Goal: Transaction & Acquisition: Subscribe to service/newsletter

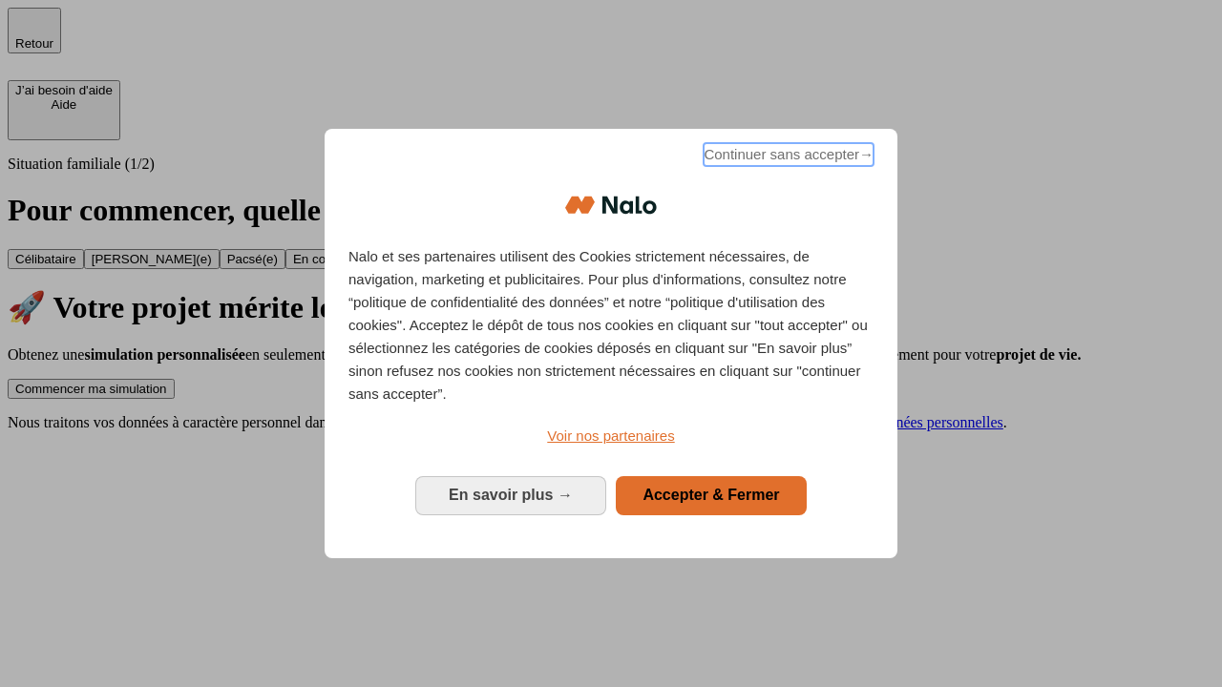
click at [787, 158] on span "Continuer sans accepter →" at bounding box center [789, 154] width 170 height 23
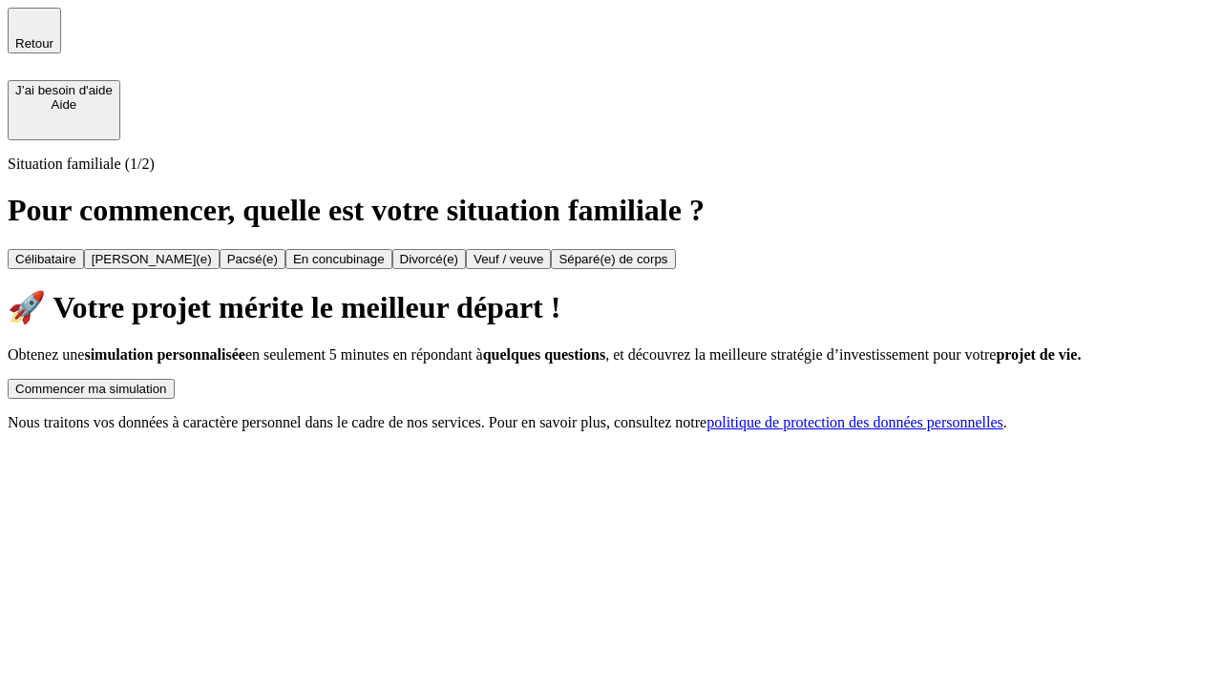
click at [167, 382] on div "Commencer ma simulation" at bounding box center [91, 389] width 152 height 14
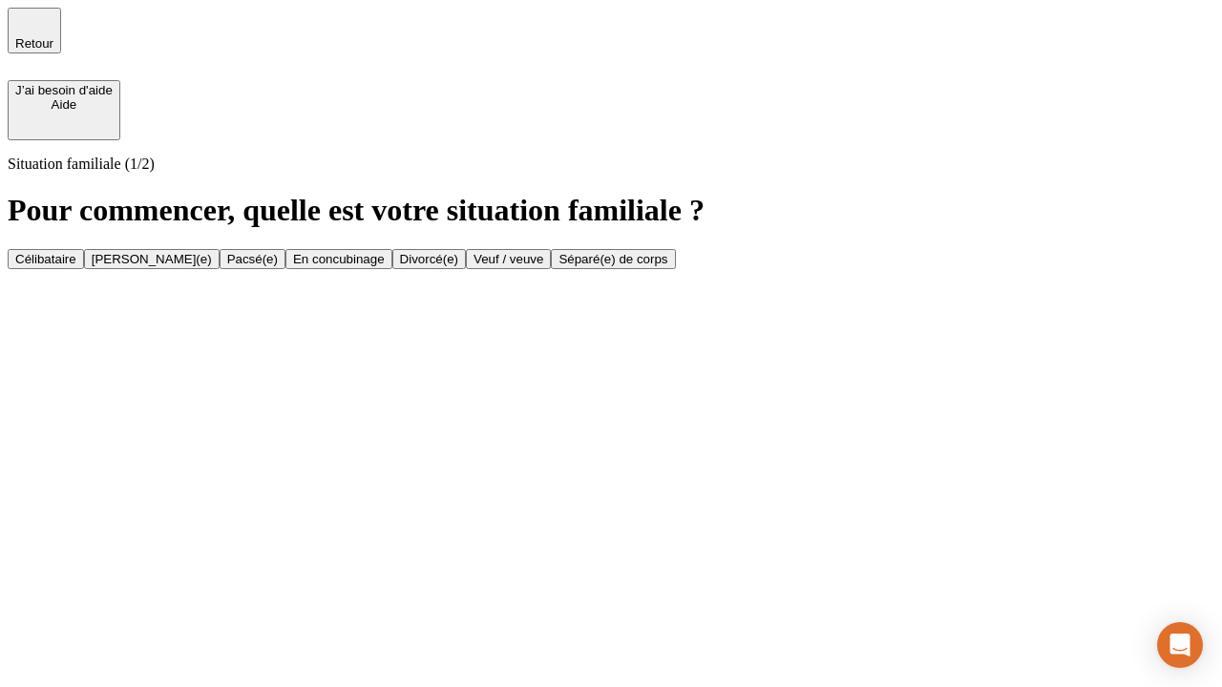
click at [212, 252] on div "[PERSON_NAME](e)" at bounding box center [152, 259] width 120 height 14
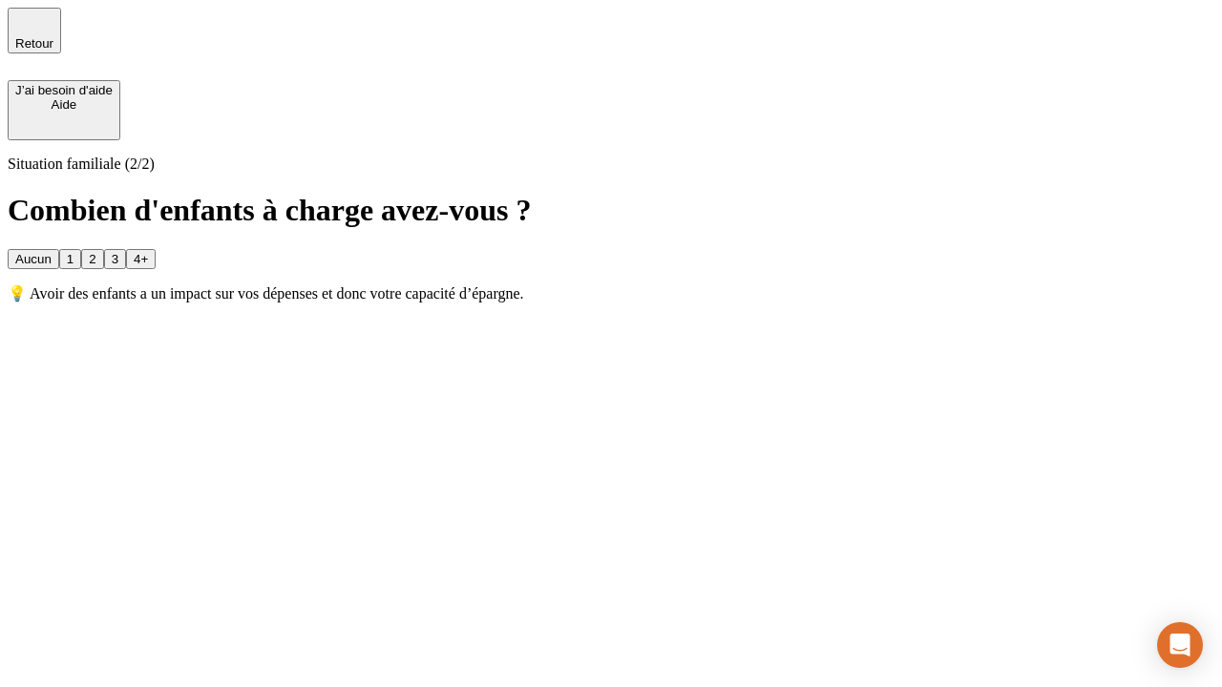
click at [74, 252] on div "1" at bounding box center [70, 259] width 7 height 14
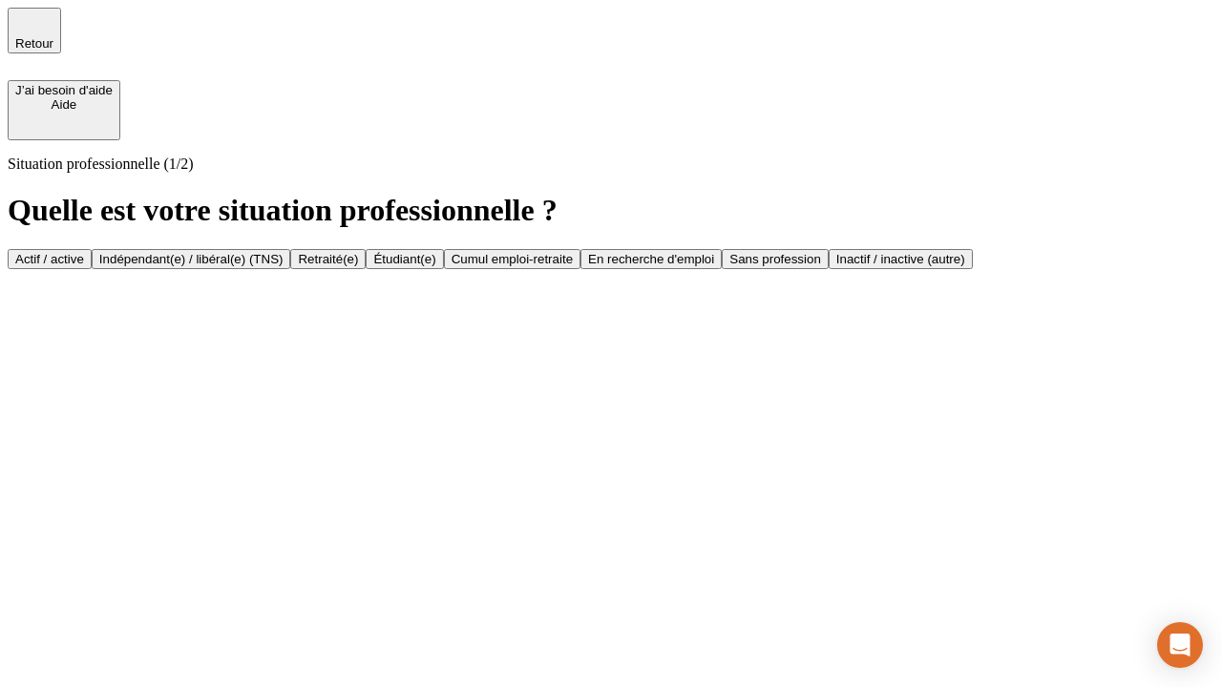
click at [84, 252] on div "Actif / active" at bounding box center [49, 259] width 69 height 14
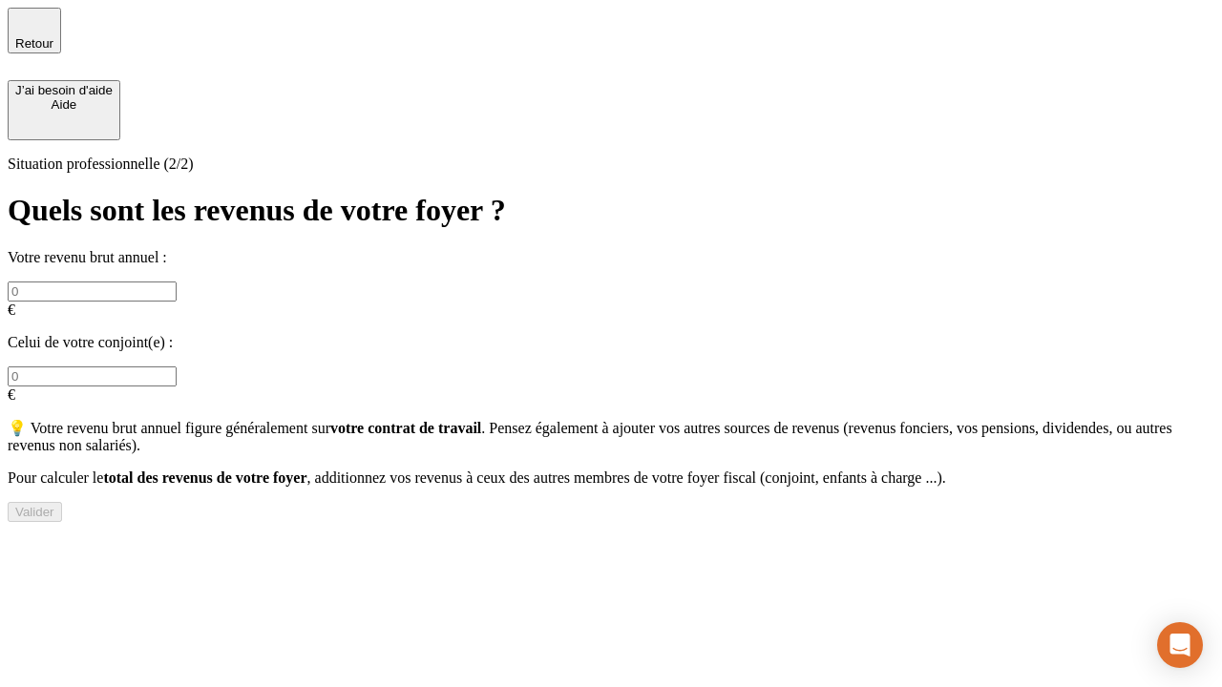
click at [177, 282] on input "text" at bounding box center [92, 292] width 169 height 20
type input "30 000"
click at [177, 367] on input "text" at bounding box center [92, 377] width 169 height 20
type input "40 000"
click at [54, 509] on div "Valider" at bounding box center [34, 512] width 39 height 14
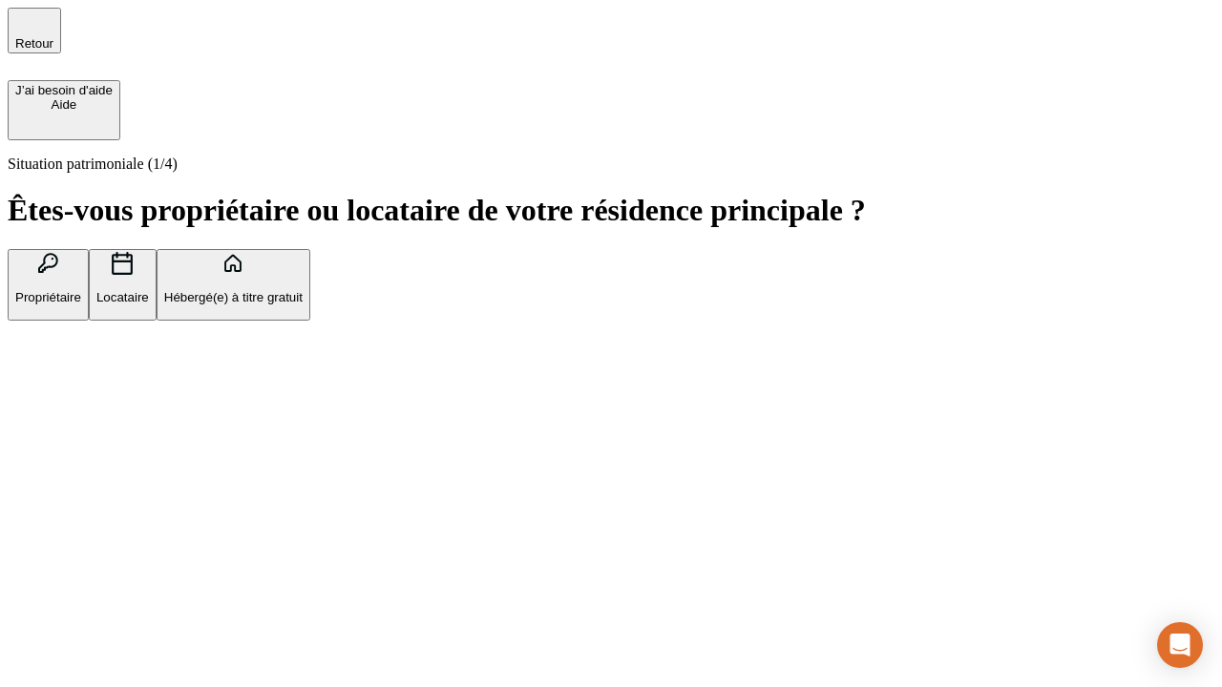
click at [81, 290] on p "Propriétaire" at bounding box center [48, 297] width 66 height 14
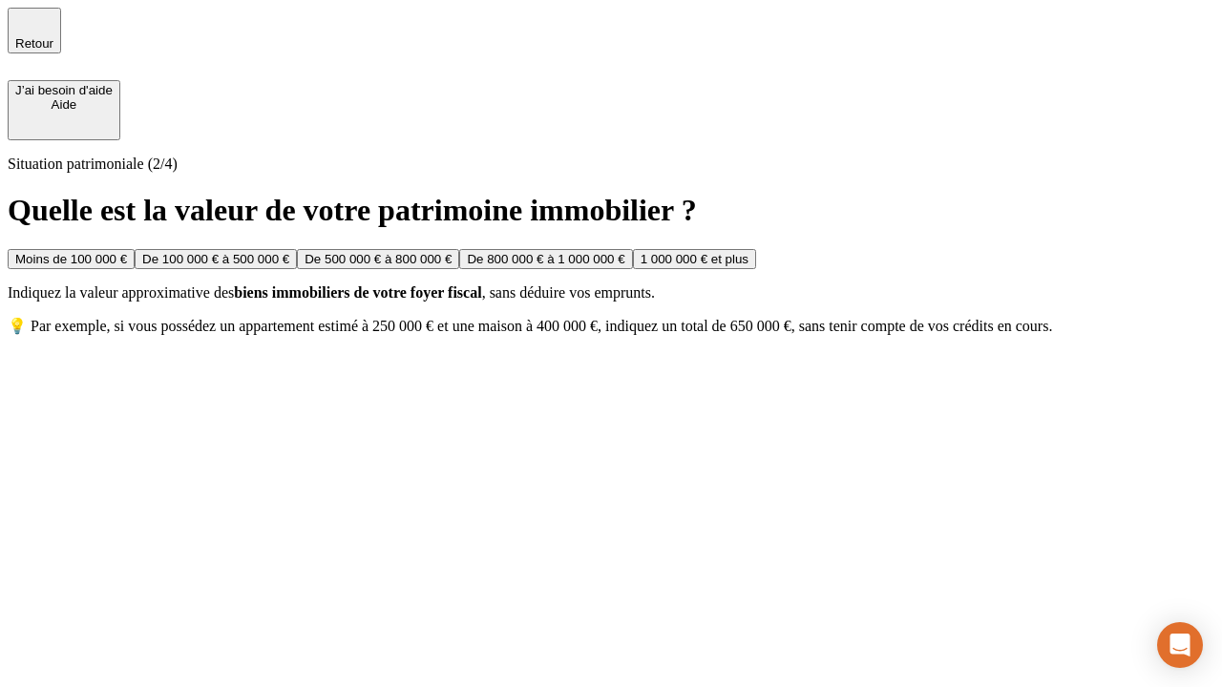
click at [289, 252] on div "De 100 000 € à 500 000 €" at bounding box center [215, 259] width 147 height 14
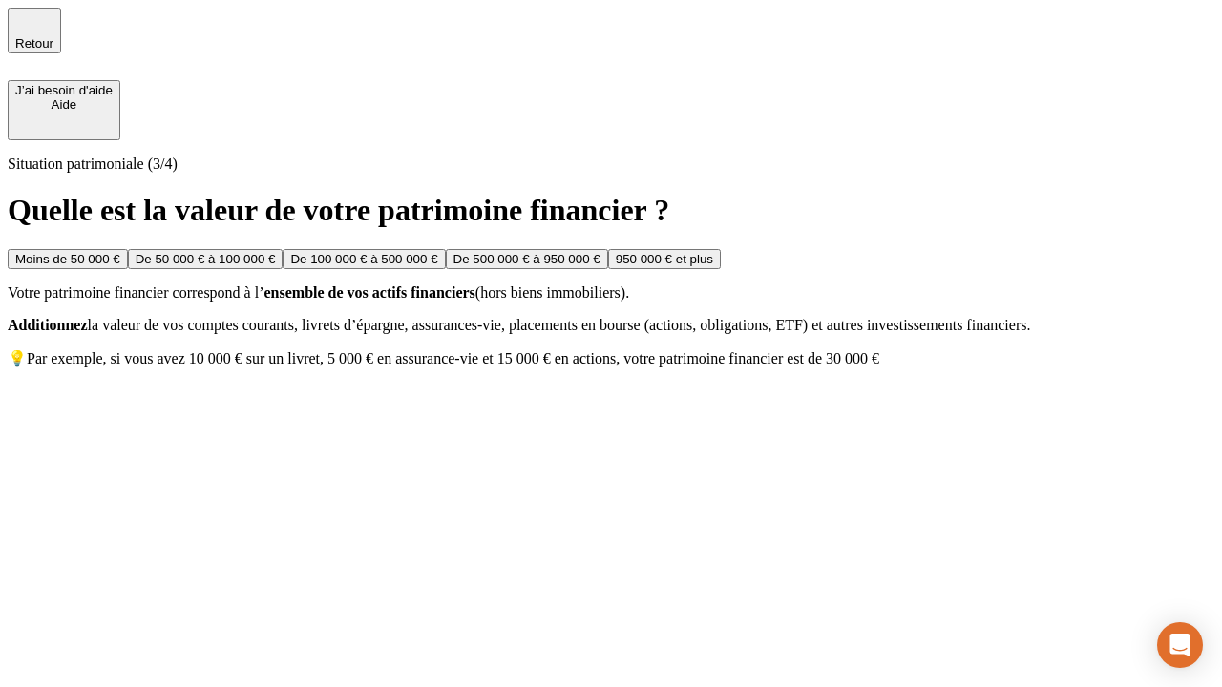
click at [120, 252] on div "Moins de 50 000 €" at bounding box center [67, 259] width 105 height 14
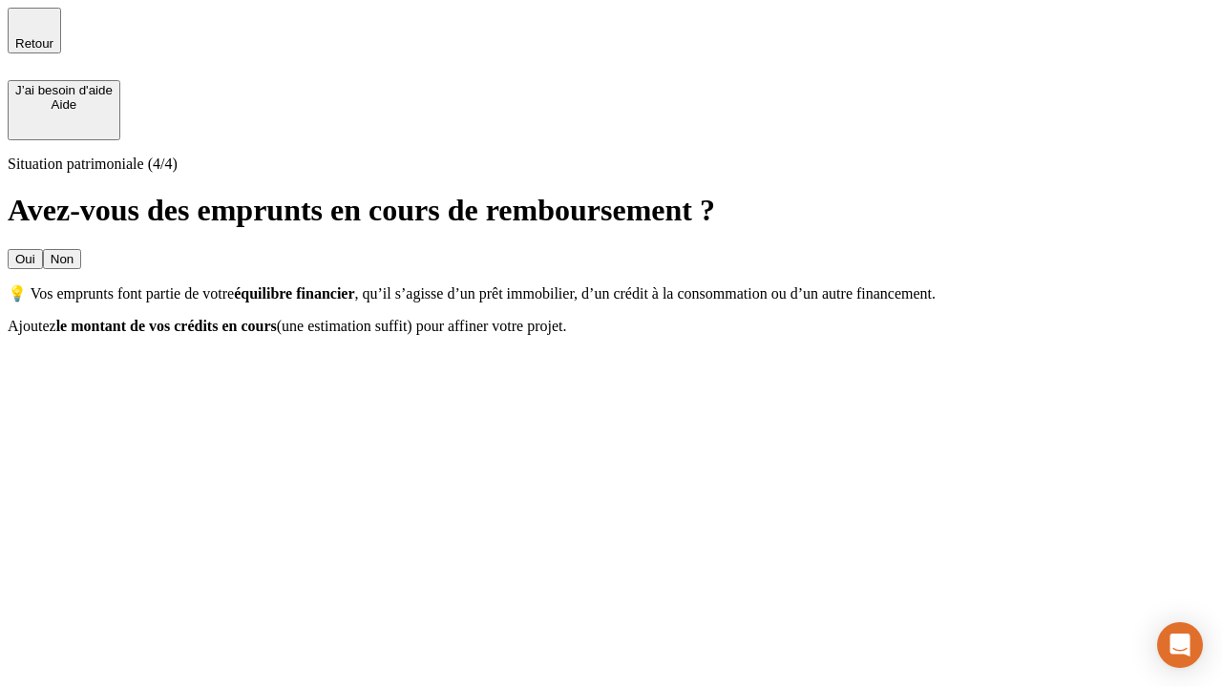
click at [35, 252] on div "Oui" at bounding box center [25, 259] width 20 height 14
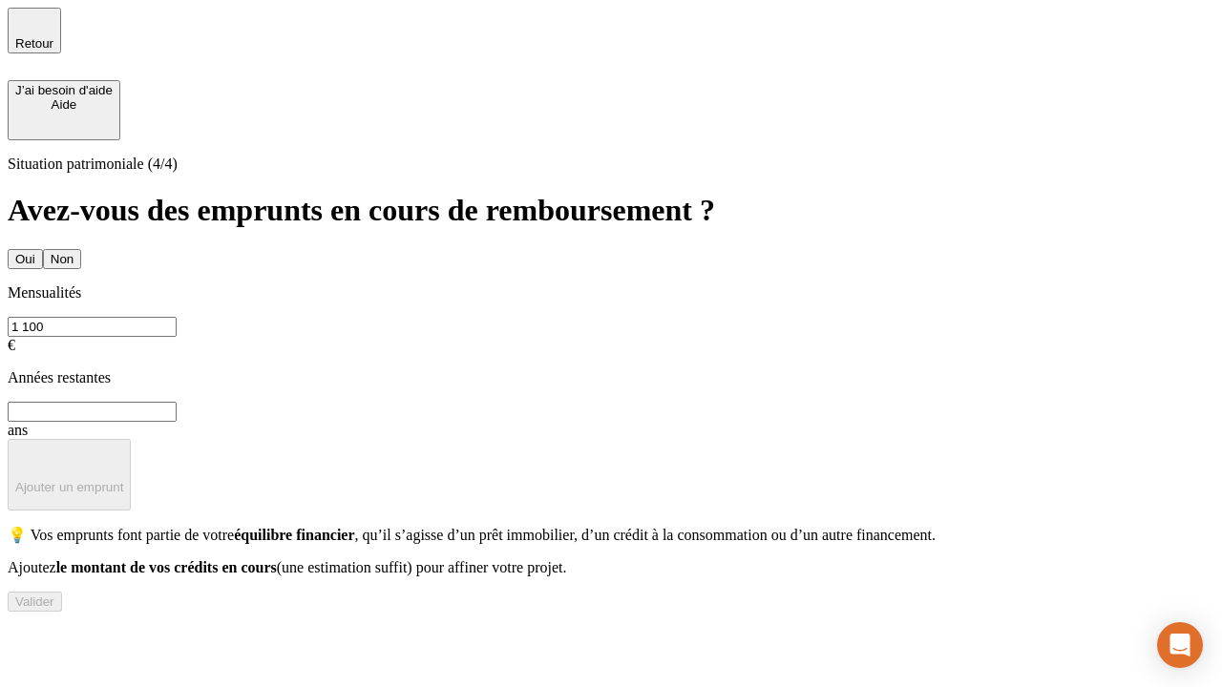
type input "1 100"
type input "20"
click at [54, 609] on div "Valider" at bounding box center [34, 602] width 39 height 14
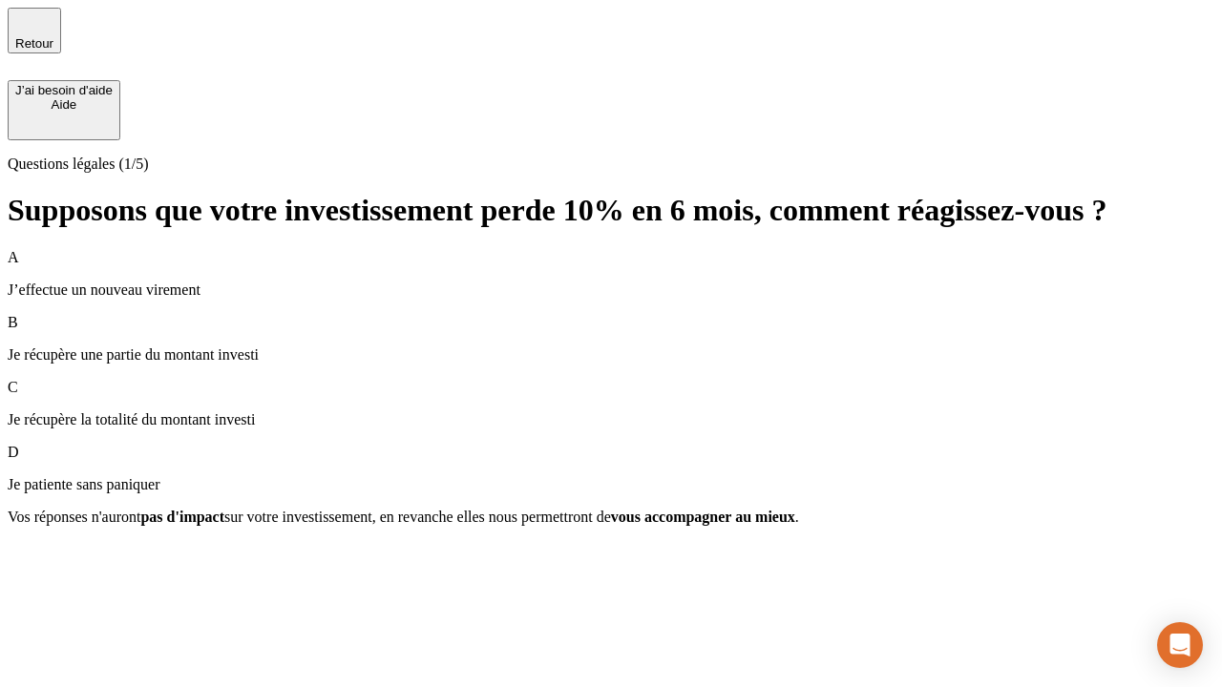
click at [611, 347] on p "Je récupère une partie du montant investi" at bounding box center [611, 355] width 1207 height 17
click at [57, 559] on div "Suivant" at bounding box center [36, 551] width 42 height 14
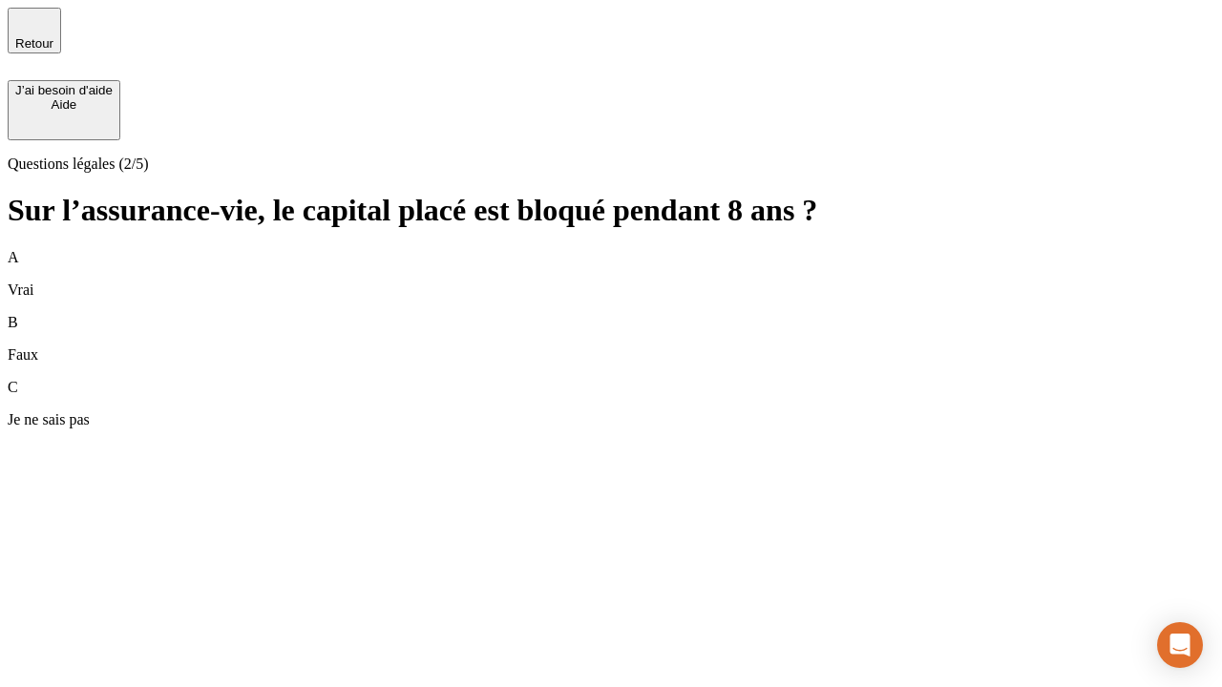
click at [611, 249] on div "A Vrai" at bounding box center [611, 274] width 1207 height 50
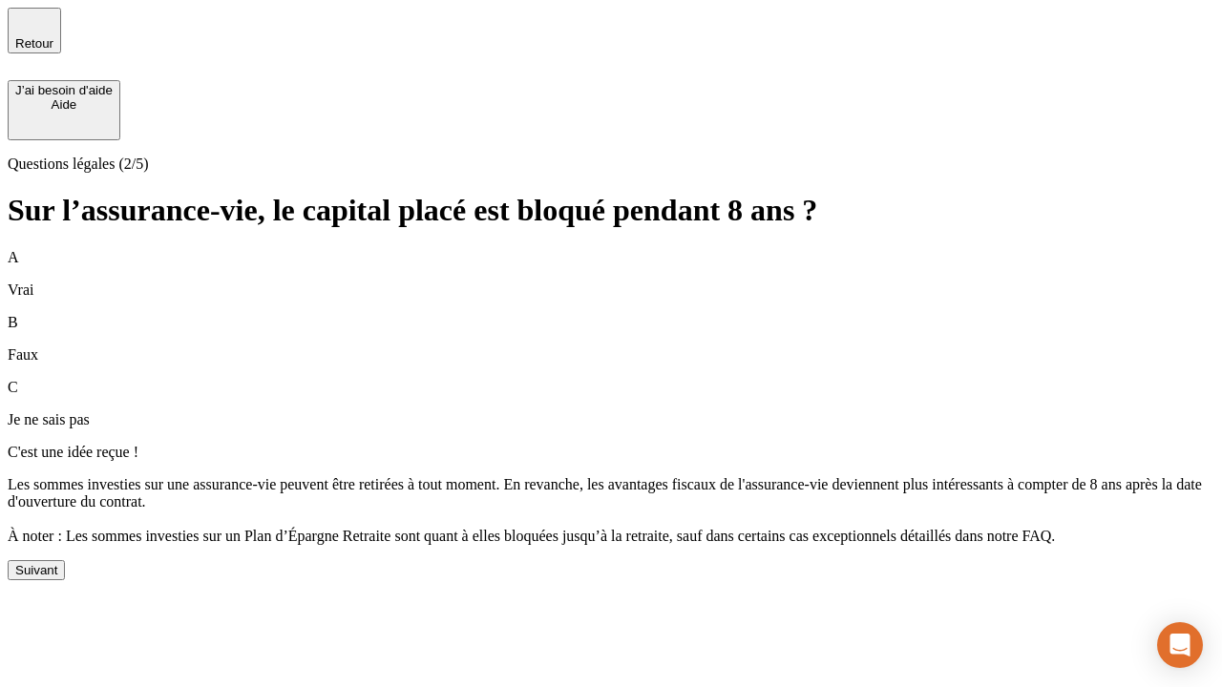
click at [57, 578] on div "Suivant" at bounding box center [36, 570] width 42 height 14
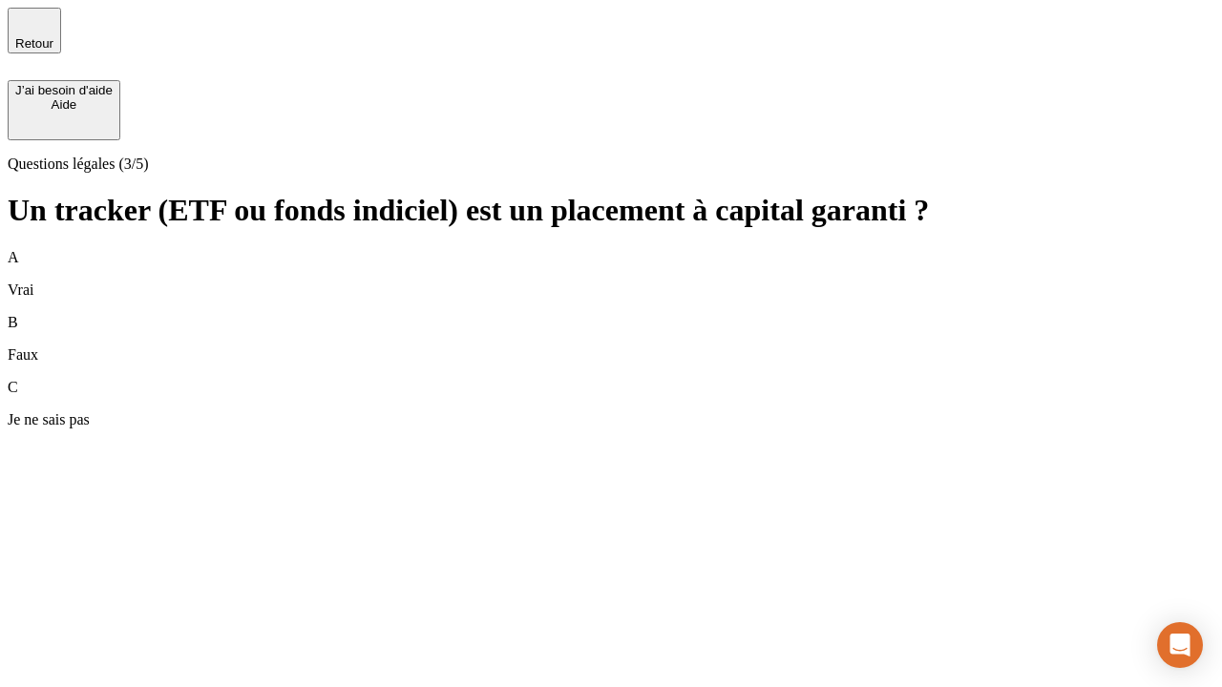
click at [611, 314] on div "B Faux" at bounding box center [611, 339] width 1207 height 50
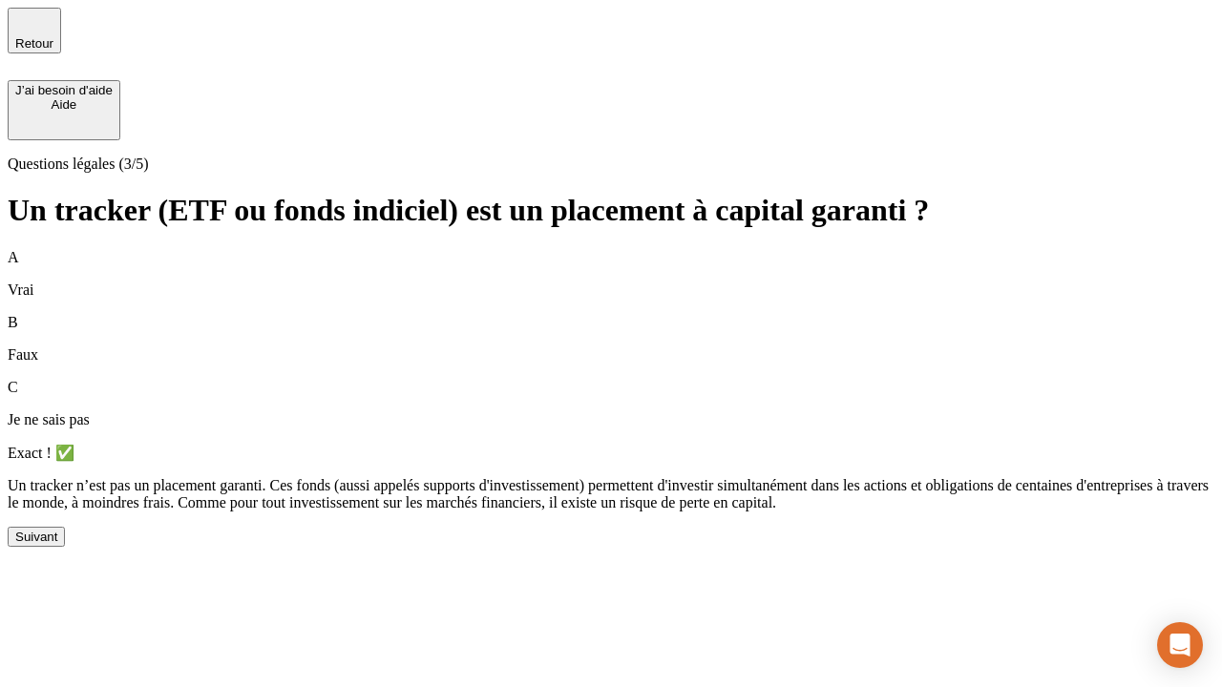
click at [57, 544] on div "Suivant" at bounding box center [36, 537] width 42 height 14
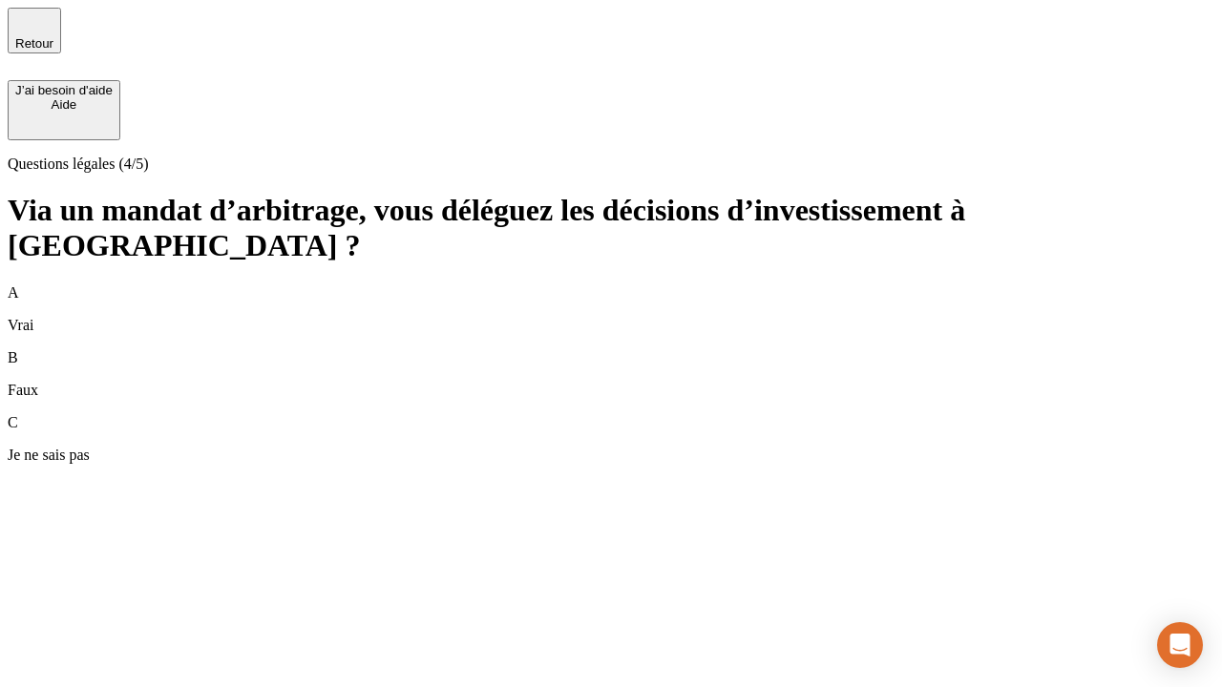
click at [611, 285] on div "A Vrai" at bounding box center [611, 310] width 1207 height 50
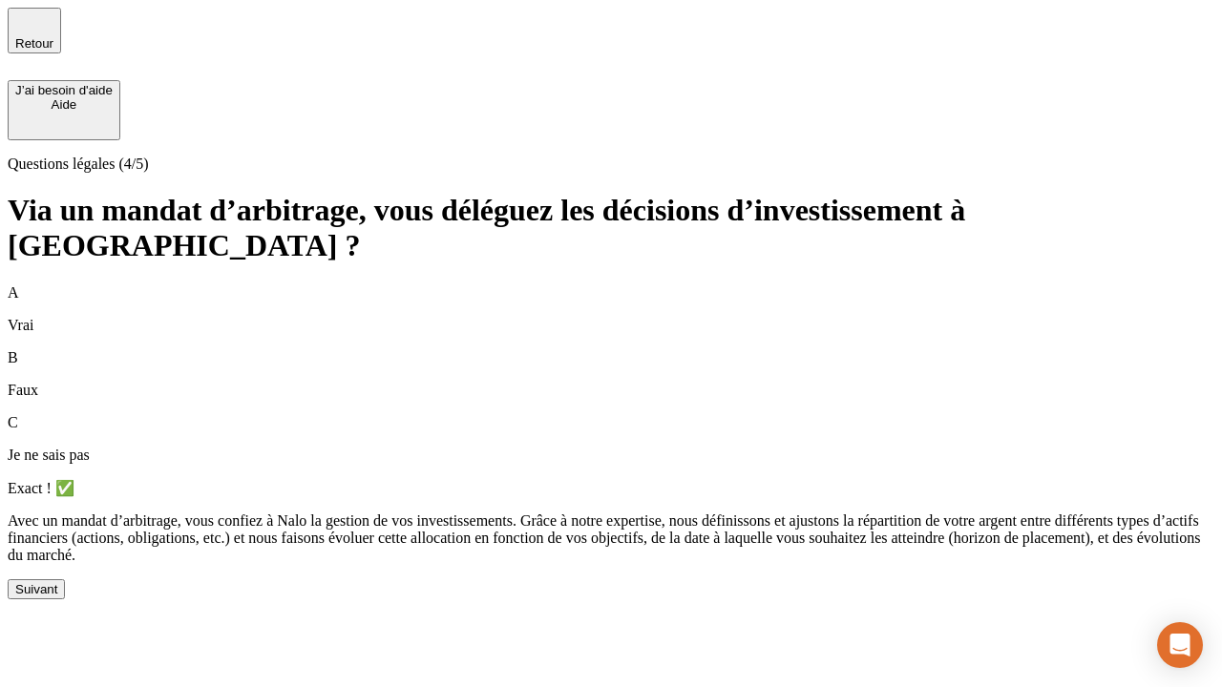
click at [57, 597] on div "Suivant" at bounding box center [36, 589] width 42 height 14
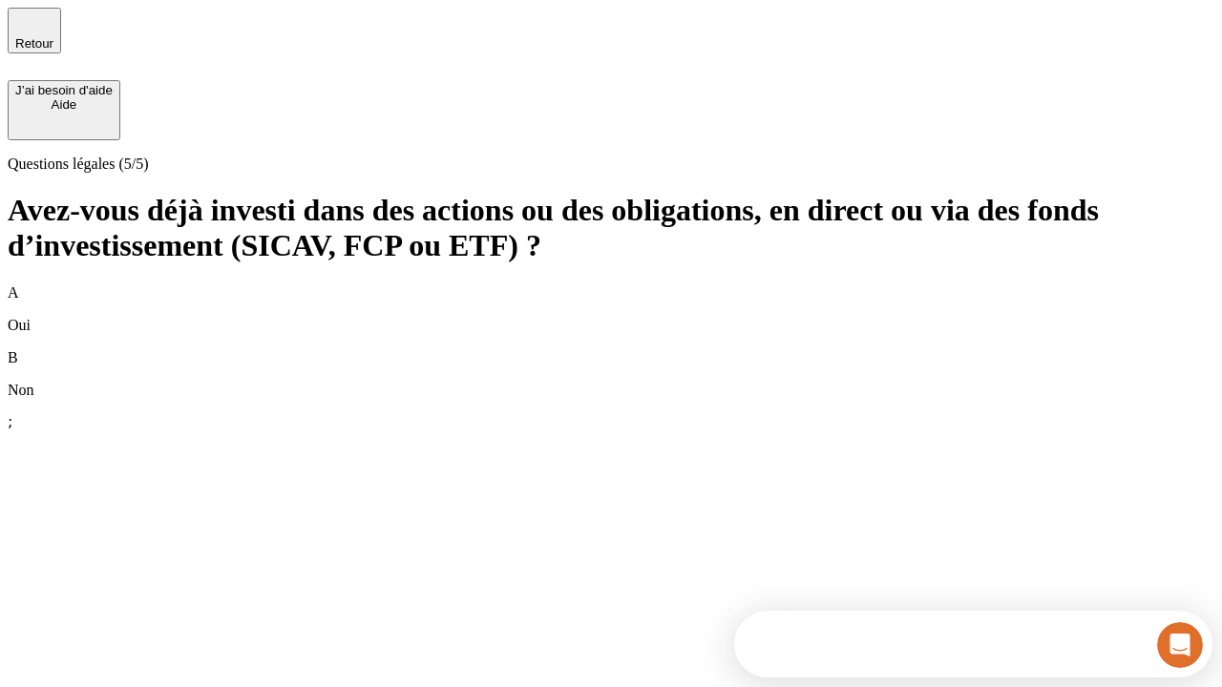
click at [611, 349] on div "B Non" at bounding box center [611, 374] width 1207 height 50
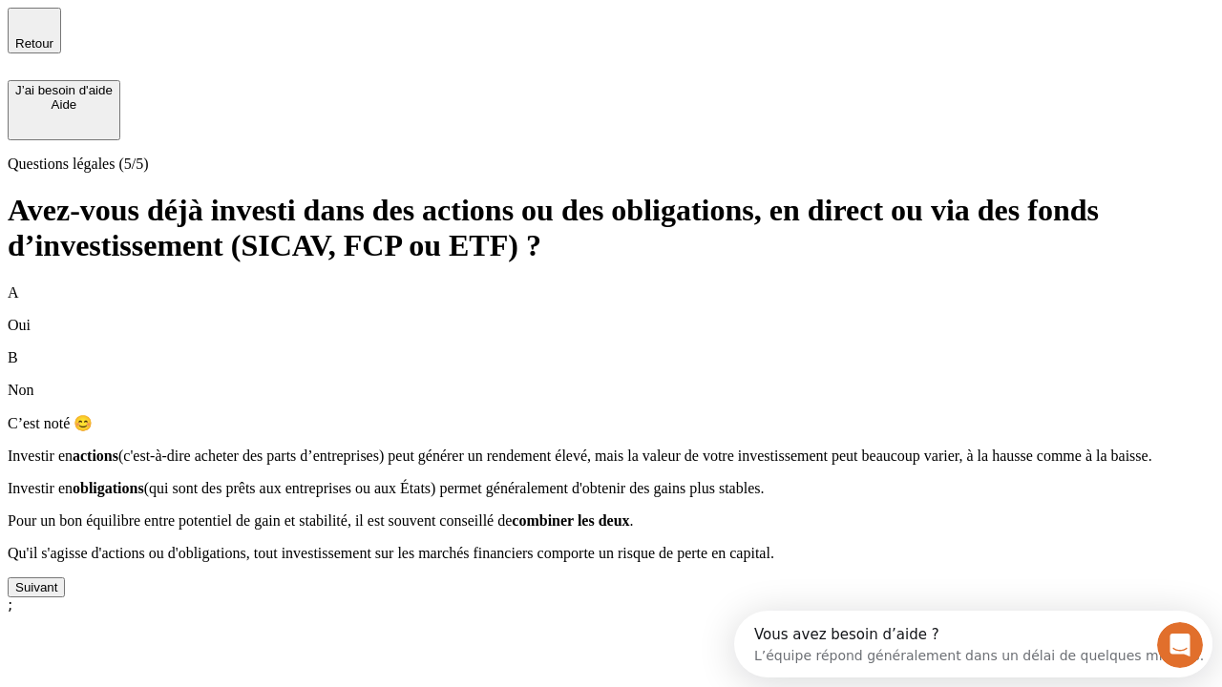
click at [57, 595] on div "Suivant" at bounding box center [36, 587] width 42 height 14
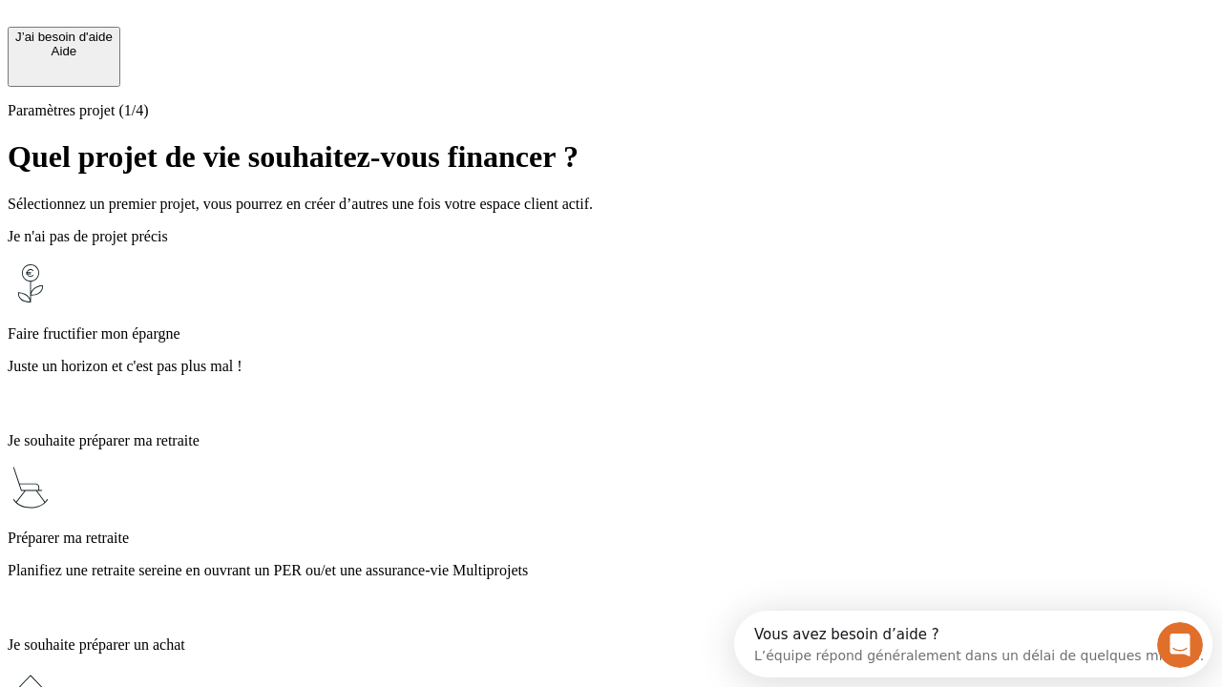
click at [611, 358] on p "Juste un horizon et c'est pas plus mal !" at bounding box center [611, 366] width 1207 height 17
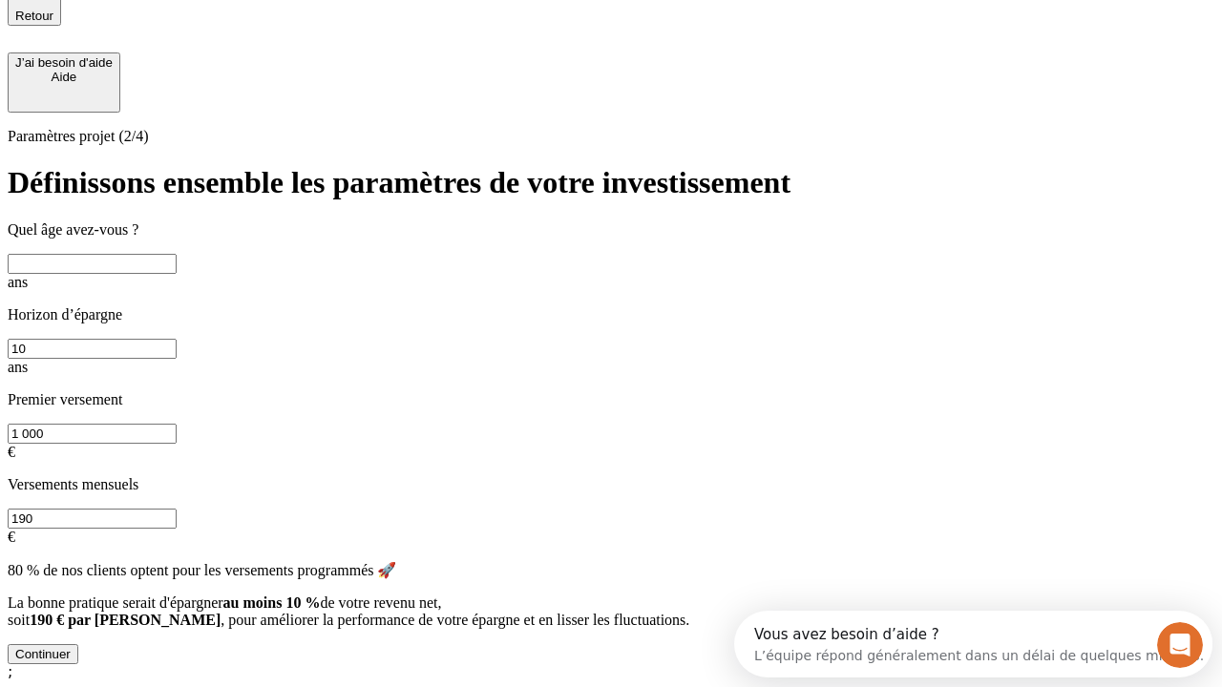
scroll to position [21, 0]
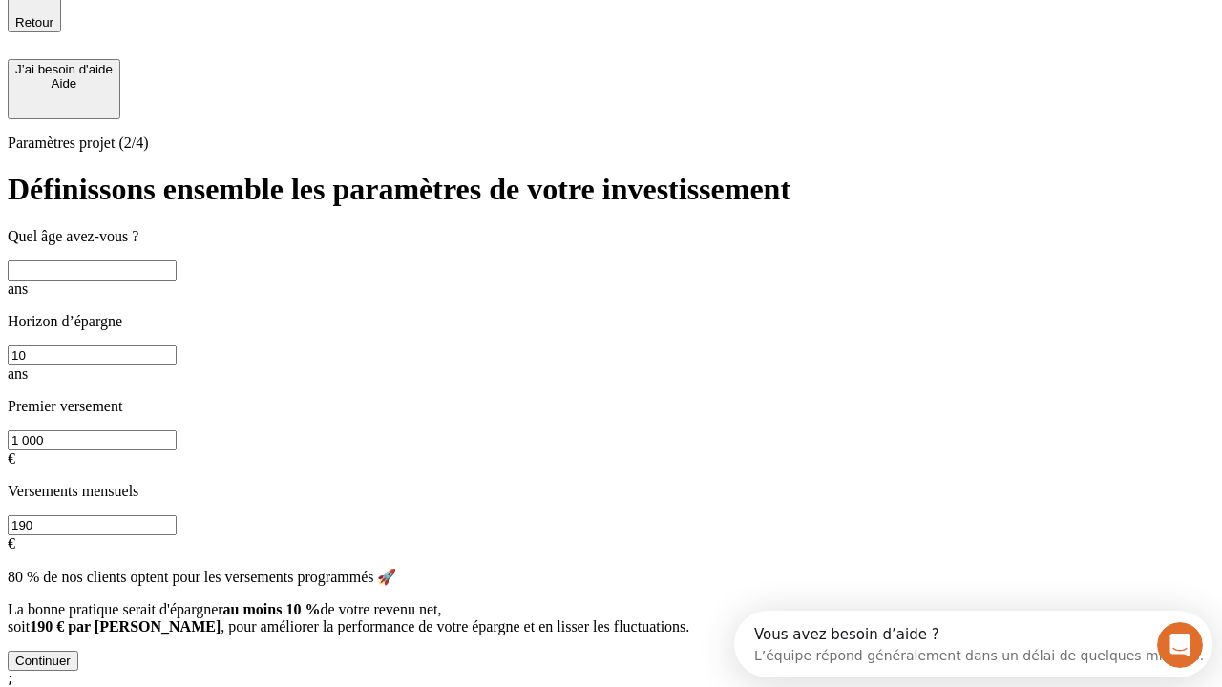
click at [177, 268] on input "text" at bounding box center [92, 271] width 169 height 20
type input "40"
click at [177, 346] on input "10" at bounding box center [92, 356] width 169 height 20
click at [177, 431] on input "1 000" at bounding box center [92, 441] width 169 height 20
type input "50 000"
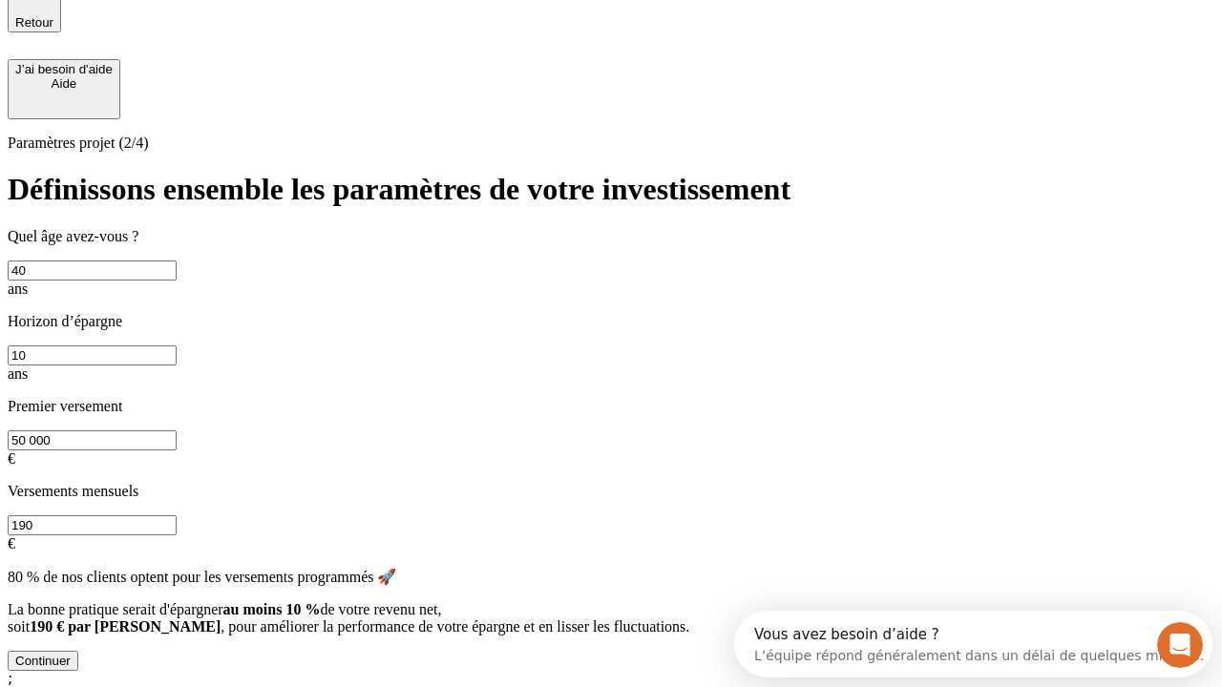
click at [177, 516] on input "190" at bounding box center [92, 526] width 169 height 20
type input "640"
click at [71, 654] on div "Continuer" at bounding box center [42, 661] width 55 height 14
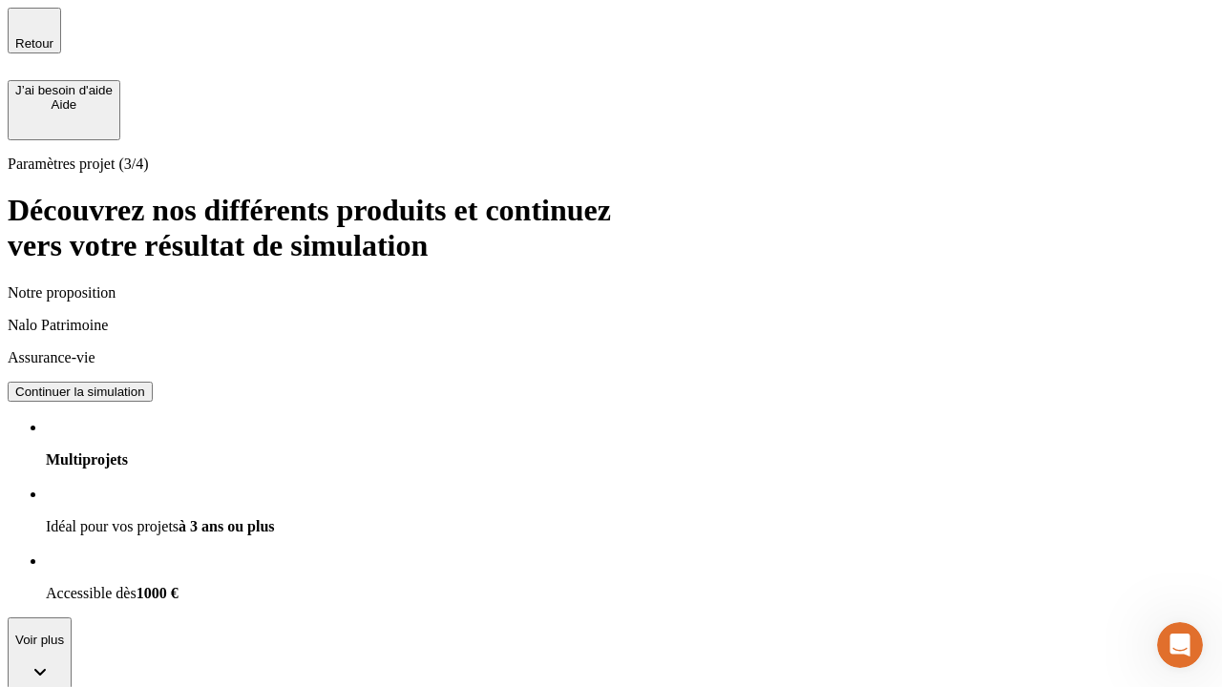
click at [145, 385] on div "Continuer la simulation" at bounding box center [80, 392] width 130 height 14
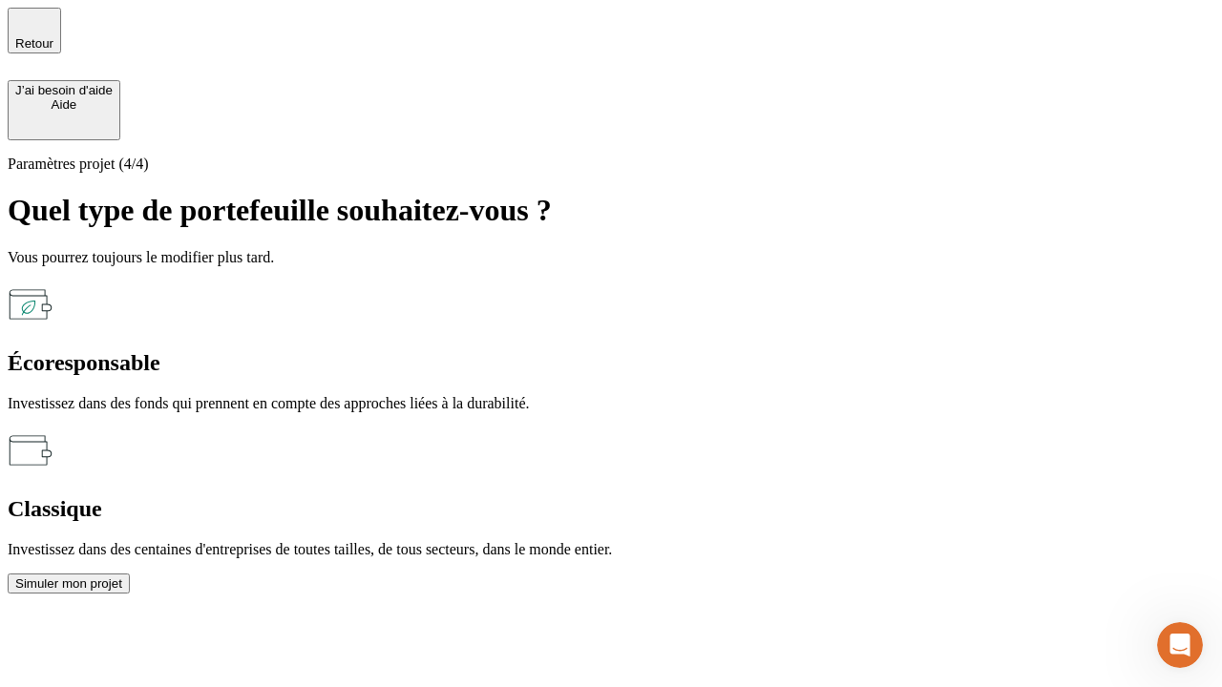
click at [403, 350] on div "Écoresponsable" at bounding box center [611, 363] width 1207 height 26
click at [122, 577] on div "Simuler mon projet" at bounding box center [68, 584] width 107 height 14
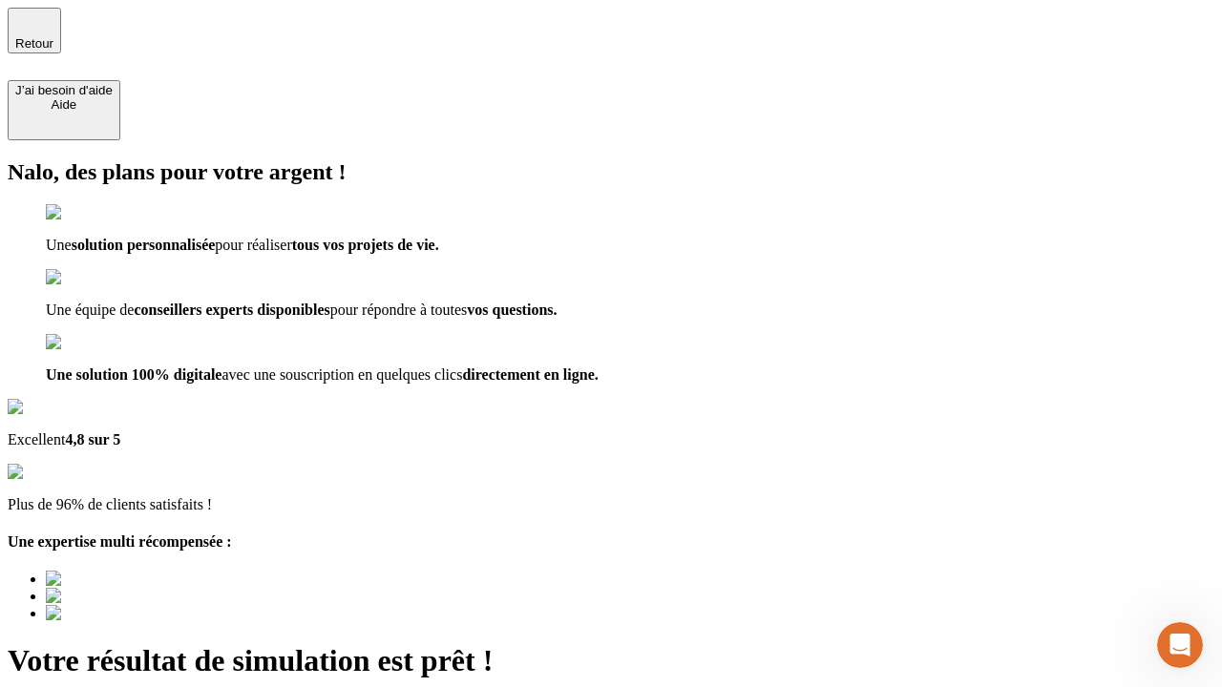
type input "[EMAIL_ADDRESS][DOMAIN_NAME]"
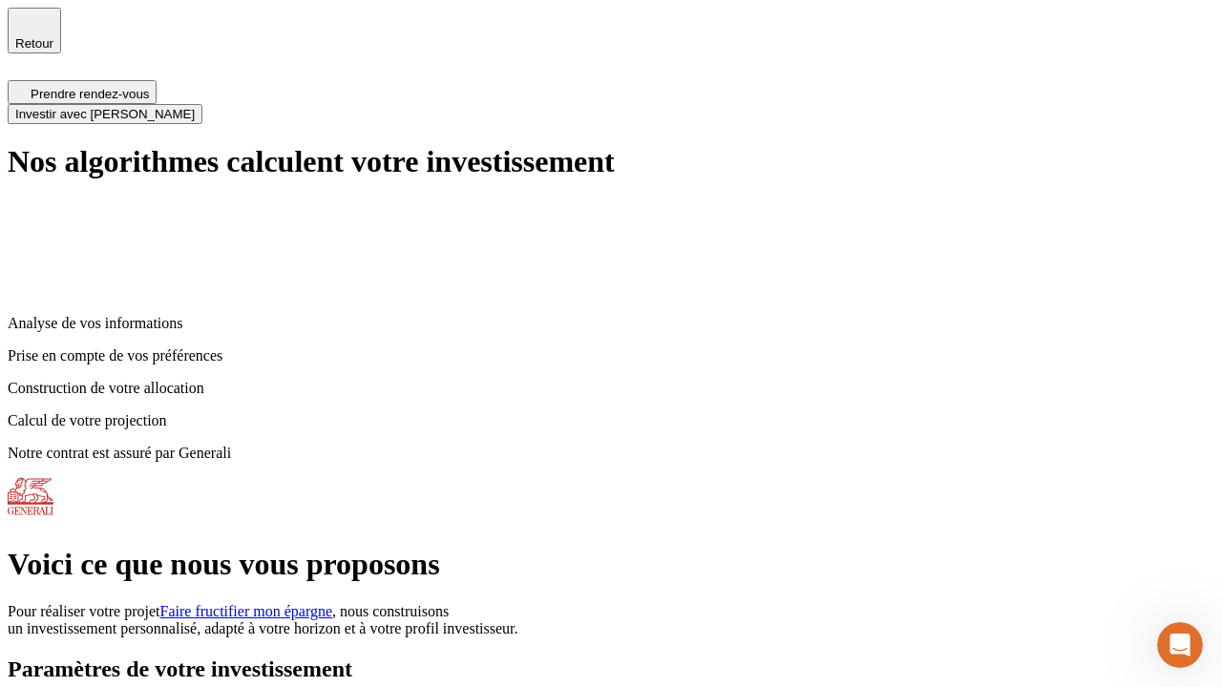
scroll to position [8, 0]
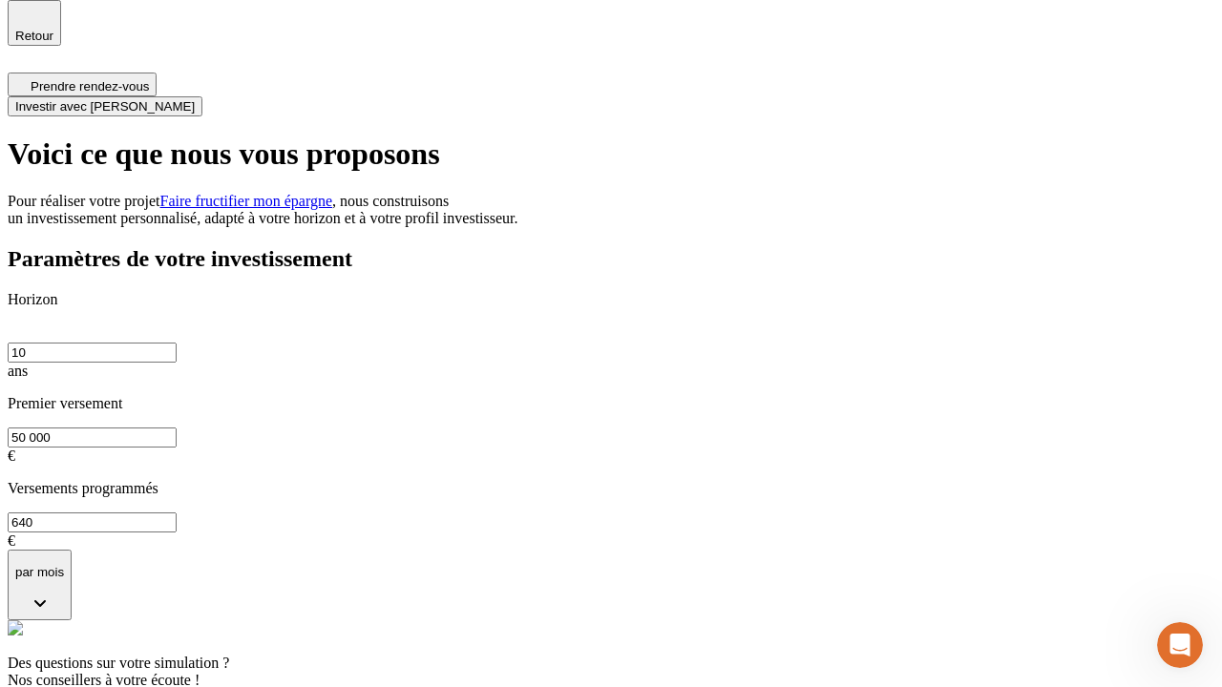
click at [195, 99] on span "Investir avec [PERSON_NAME]" at bounding box center [104, 106] width 179 height 14
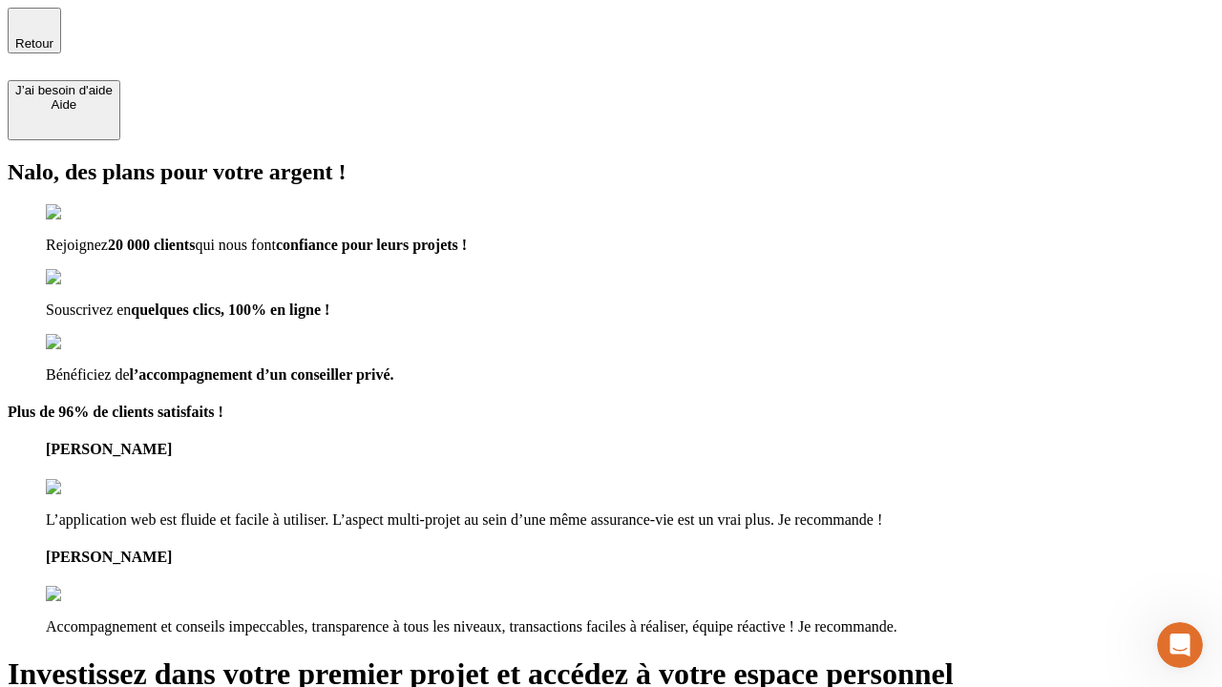
type input "[EMAIL_ADDRESS][DOMAIN_NAME]"
